Goal: Check status: Check status

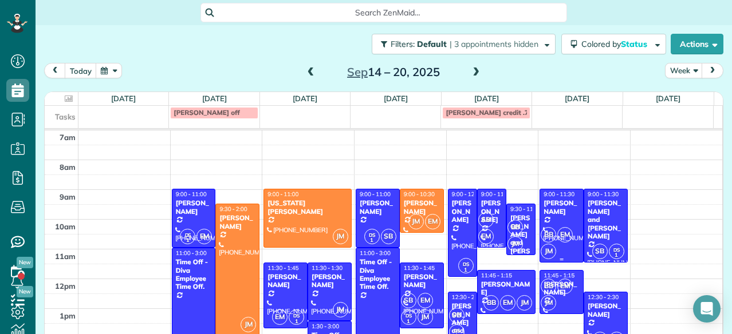
scroll to position [14, 0]
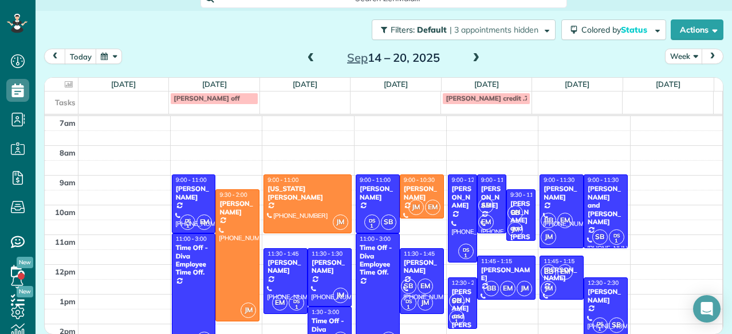
click at [472, 56] on span at bounding box center [475, 58] width 13 height 10
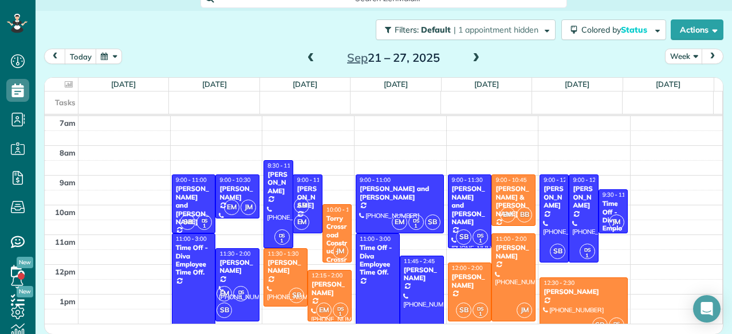
click at [309, 56] on span at bounding box center [311, 58] width 13 height 10
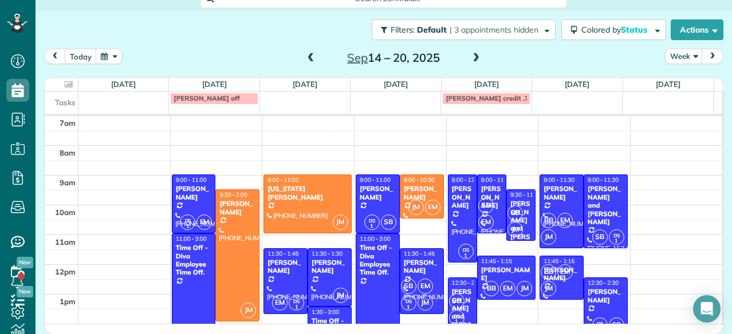
click at [308, 51] on span at bounding box center [311, 58] width 13 height 17
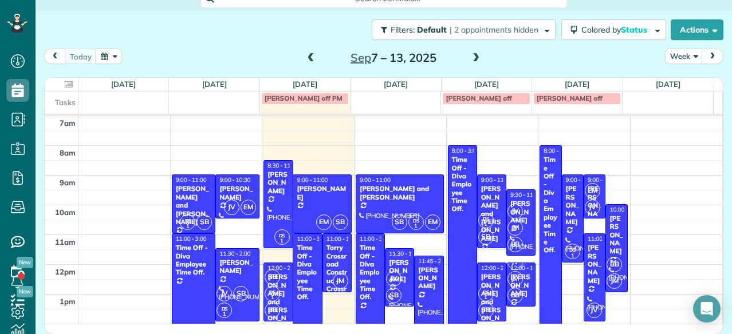
click at [307, 56] on span at bounding box center [311, 58] width 13 height 10
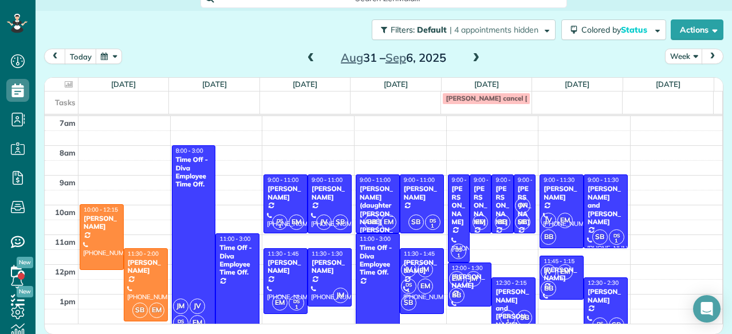
click at [307, 56] on span at bounding box center [311, 58] width 13 height 10
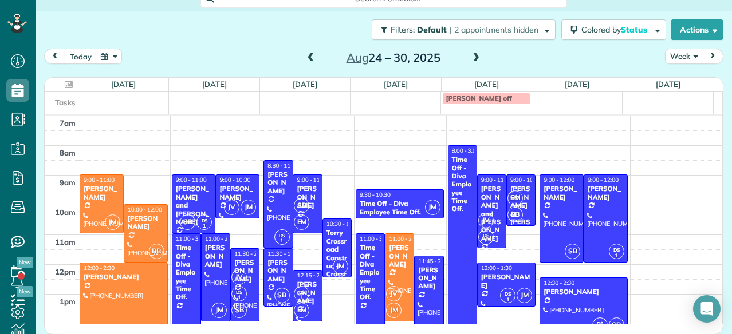
click at [307, 56] on span at bounding box center [311, 58] width 13 height 10
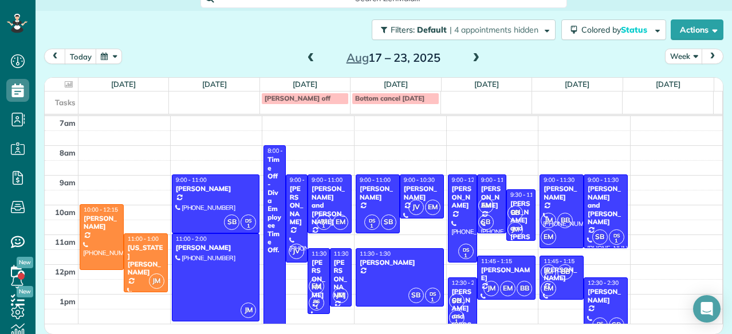
click at [472, 53] on span at bounding box center [475, 58] width 13 height 10
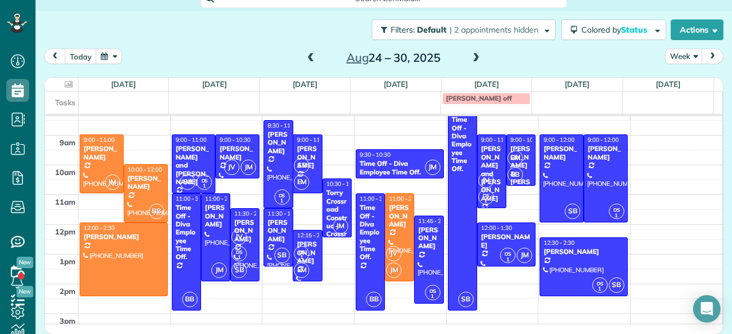
scroll to position [39, 0]
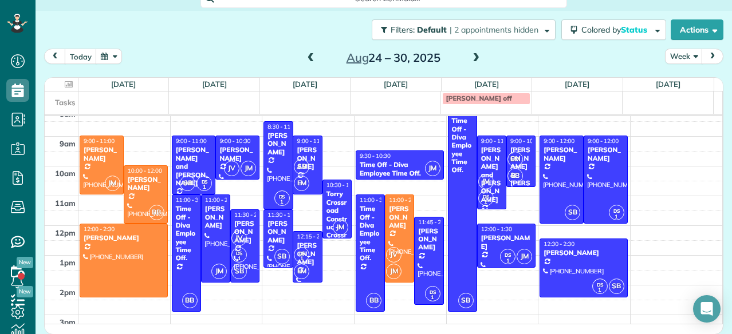
click at [309, 54] on span at bounding box center [311, 58] width 13 height 10
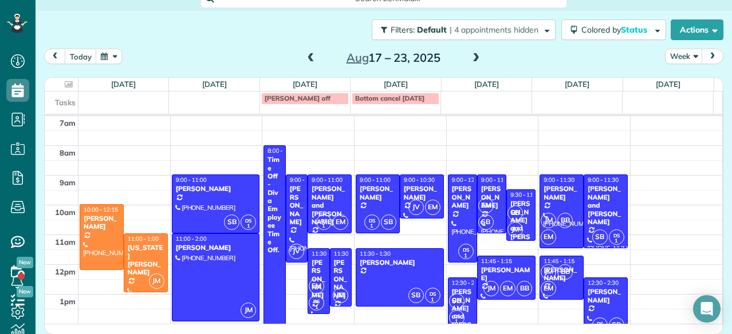
click at [309, 54] on span at bounding box center [311, 58] width 13 height 10
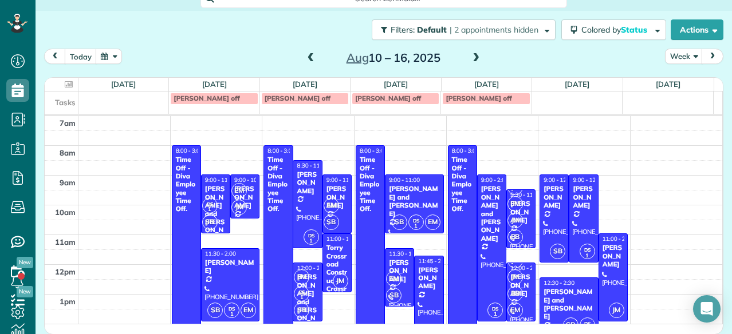
click at [309, 54] on span at bounding box center [311, 58] width 13 height 10
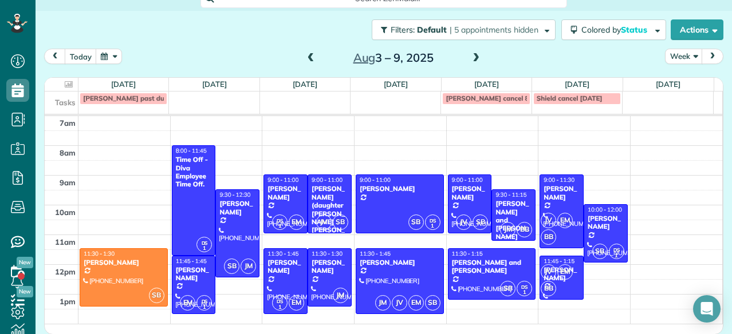
click at [472, 57] on span at bounding box center [475, 58] width 13 height 10
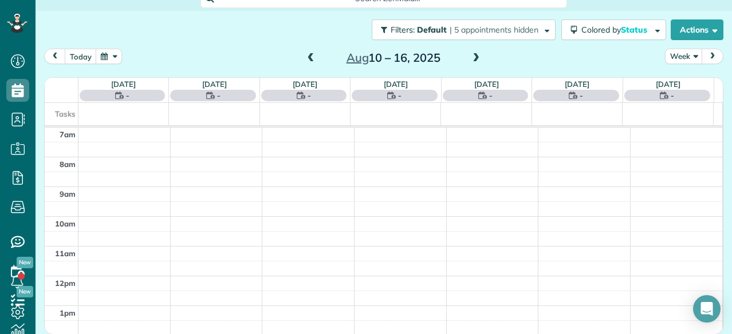
click at [472, 57] on span at bounding box center [475, 58] width 13 height 10
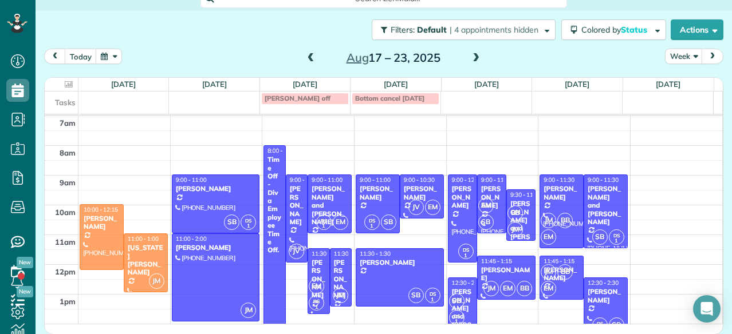
click at [472, 57] on span at bounding box center [475, 58] width 13 height 10
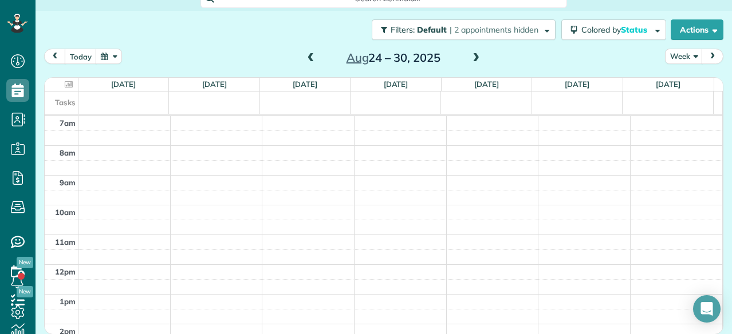
click at [307, 59] on span at bounding box center [311, 58] width 13 height 10
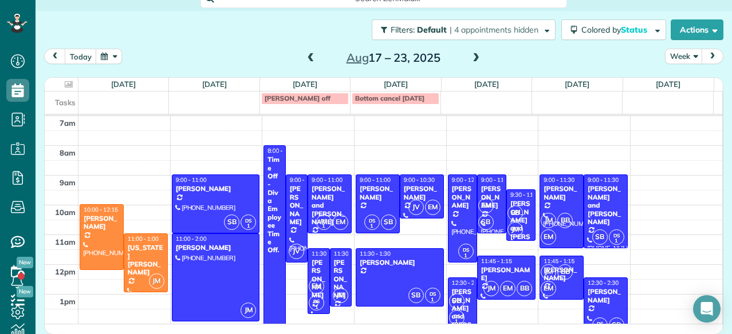
click at [305, 56] on span at bounding box center [311, 58] width 13 height 10
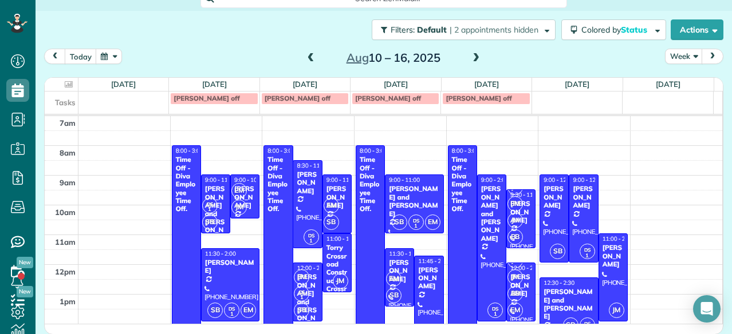
click at [473, 56] on span at bounding box center [475, 58] width 13 height 10
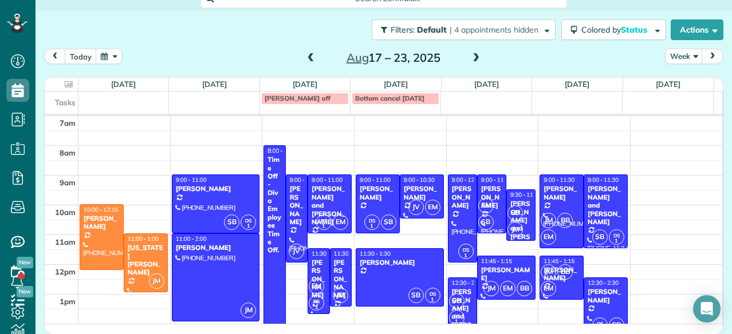
click at [473, 56] on span at bounding box center [475, 58] width 13 height 10
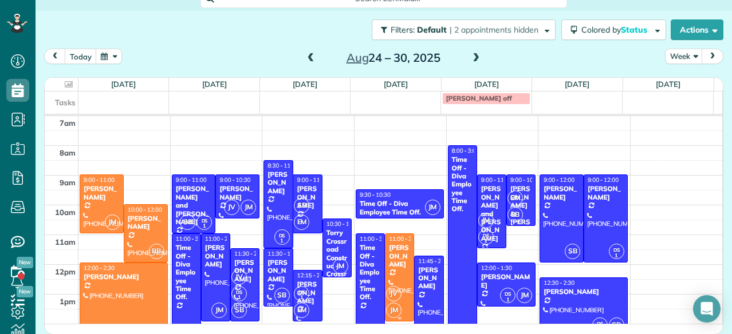
click at [390, 269] on div "[PERSON_NAME]" at bounding box center [399, 256] width 22 height 25
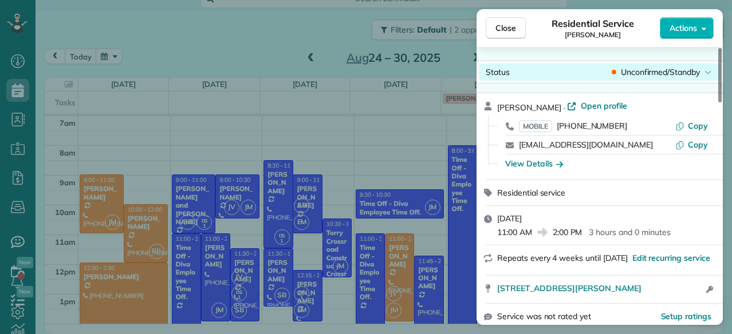
click at [662, 66] on span "Unconfirmed/Standby" at bounding box center [660, 71] width 79 height 11
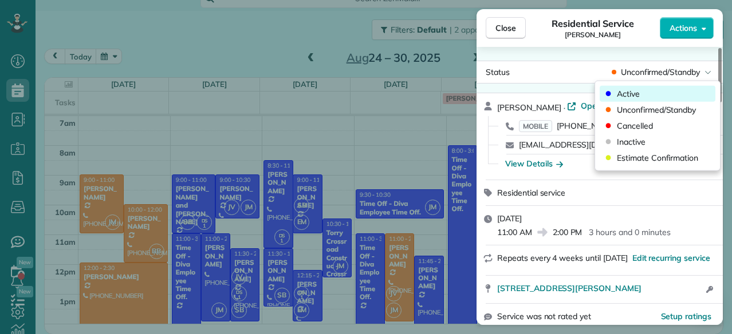
click at [634, 86] on div "Active" at bounding box center [657, 94] width 116 height 16
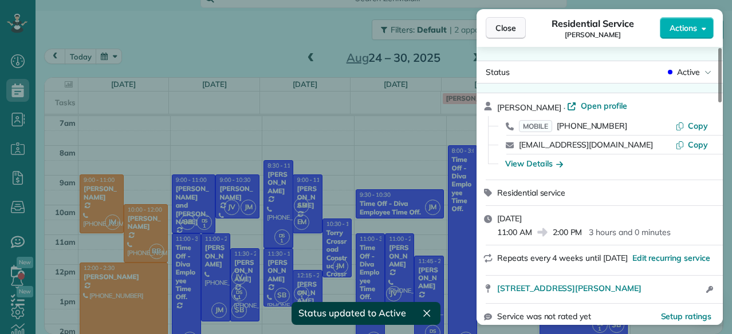
click at [504, 28] on span "Close" at bounding box center [505, 27] width 21 height 11
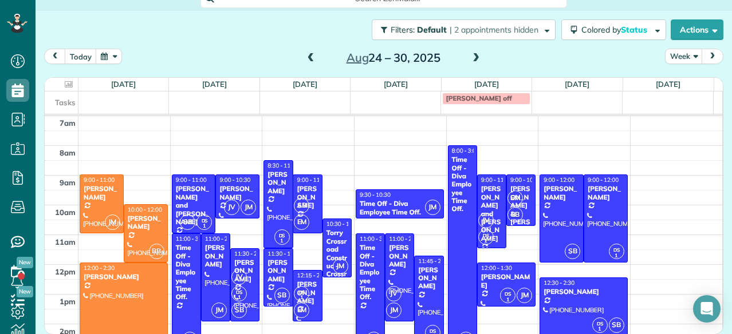
click at [469, 59] on span at bounding box center [475, 58] width 13 height 10
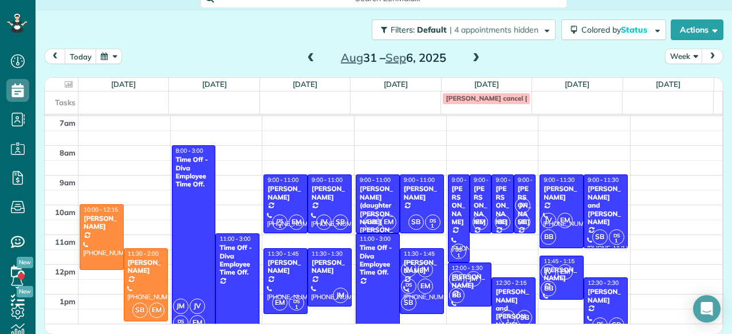
click at [305, 60] on span at bounding box center [311, 58] width 13 height 10
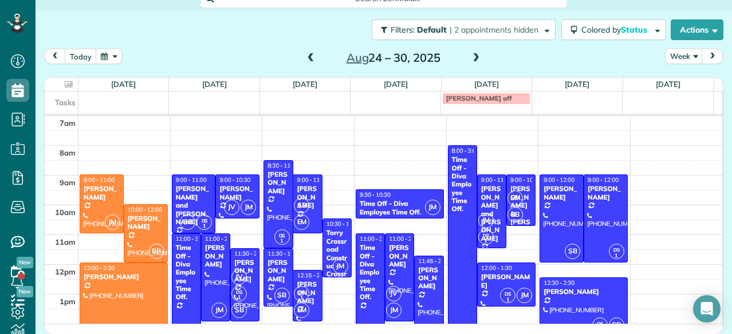
click at [305, 60] on span at bounding box center [311, 58] width 13 height 10
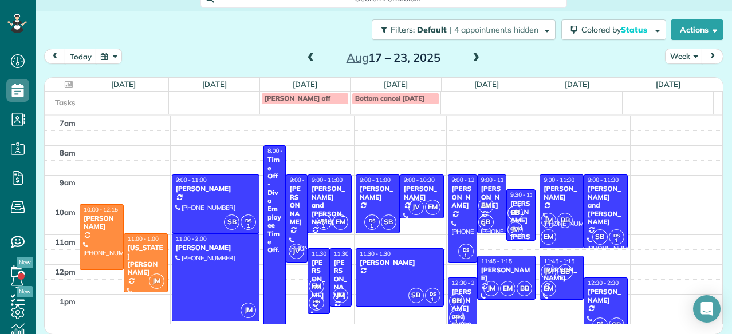
click at [472, 59] on span at bounding box center [475, 58] width 13 height 10
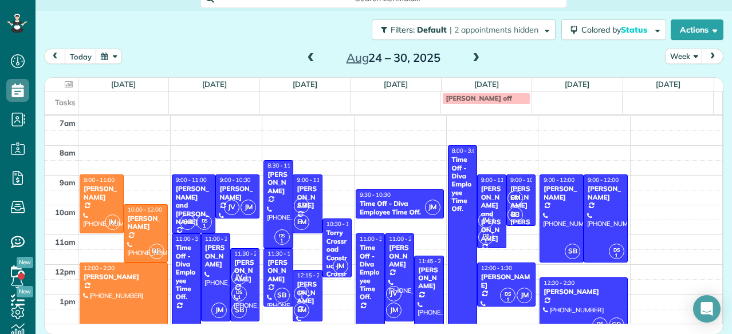
click at [472, 59] on span at bounding box center [475, 58] width 13 height 10
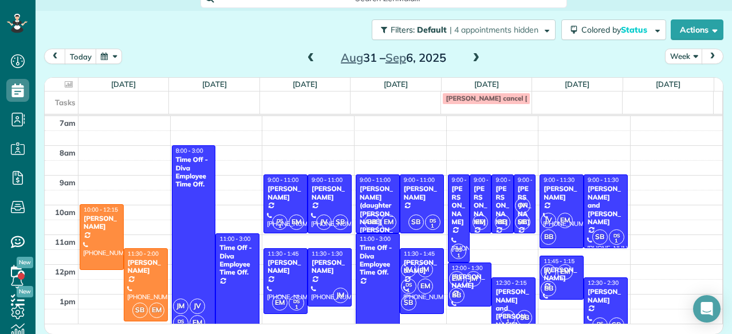
click at [472, 60] on span at bounding box center [475, 58] width 13 height 10
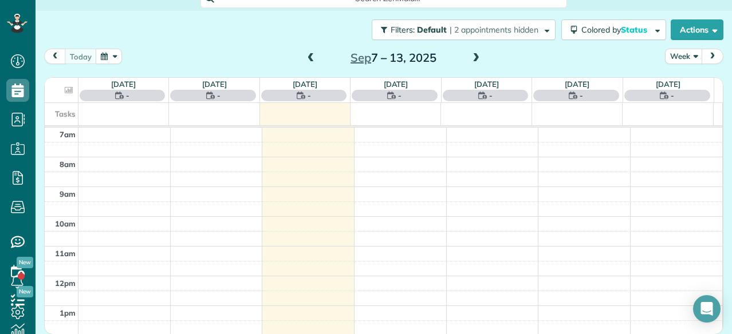
click at [472, 60] on span at bounding box center [475, 58] width 13 height 10
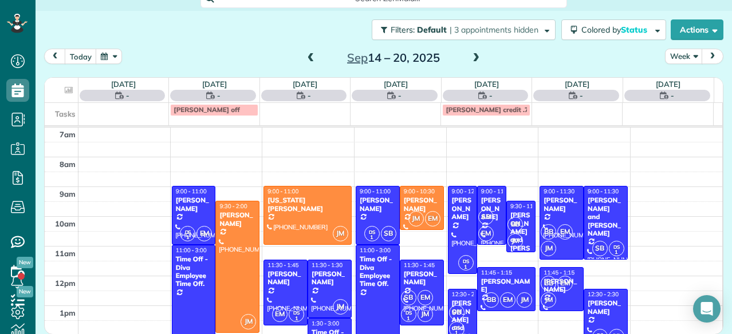
click at [472, 60] on span at bounding box center [475, 58] width 13 height 10
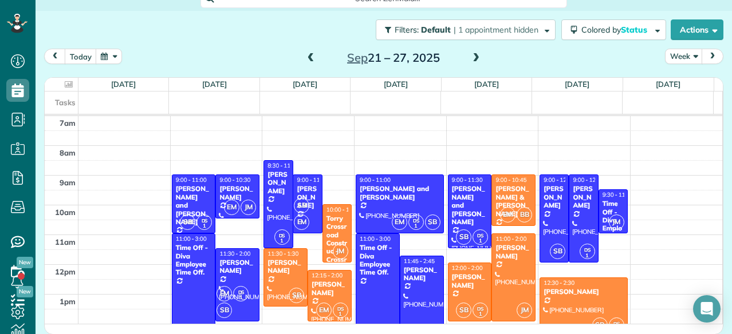
click at [305, 53] on span at bounding box center [311, 58] width 13 height 10
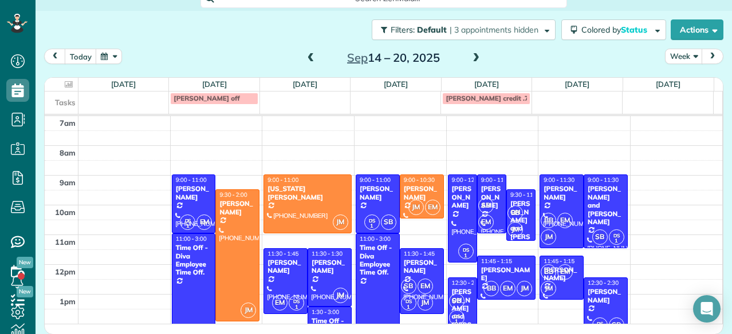
click at [472, 57] on span at bounding box center [475, 58] width 13 height 10
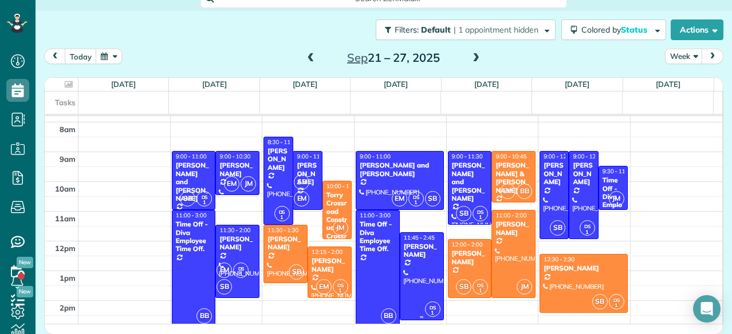
scroll to position [24, 0]
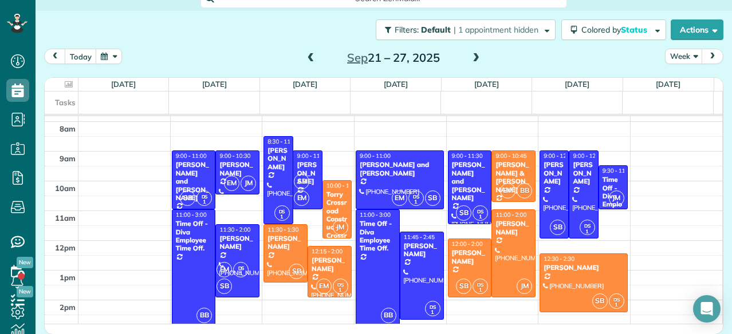
click at [309, 56] on span at bounding box center [311, 58] width 13 height 10
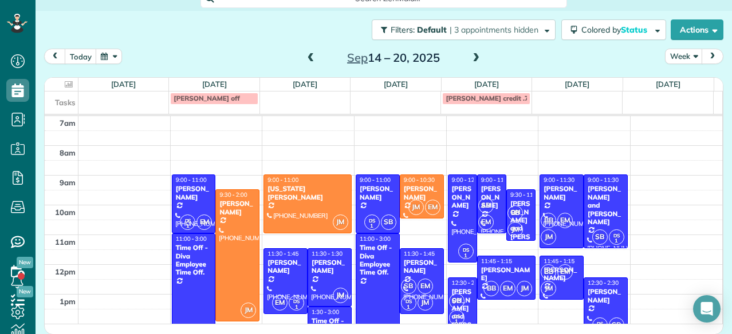
click at [305, 57] on span at bounding box center [311, 58] width 13 height 10
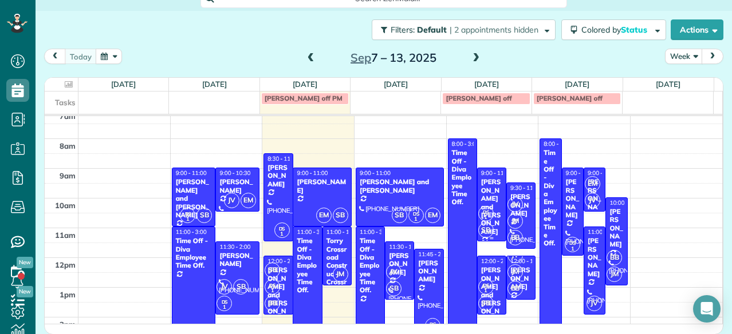
scroll to position [6, 0]
